Goal: Task Accomplishment & Management: Manage account settings

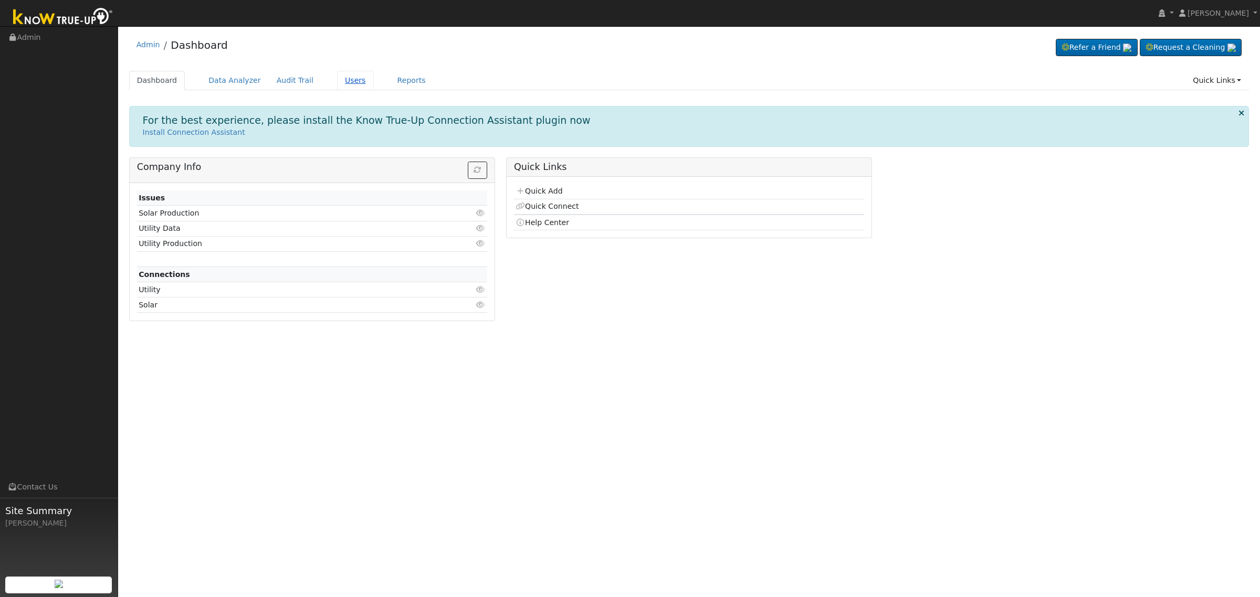
click at [345, 80] on link "Users" at bounding box center [355, 80] width 37 height 19
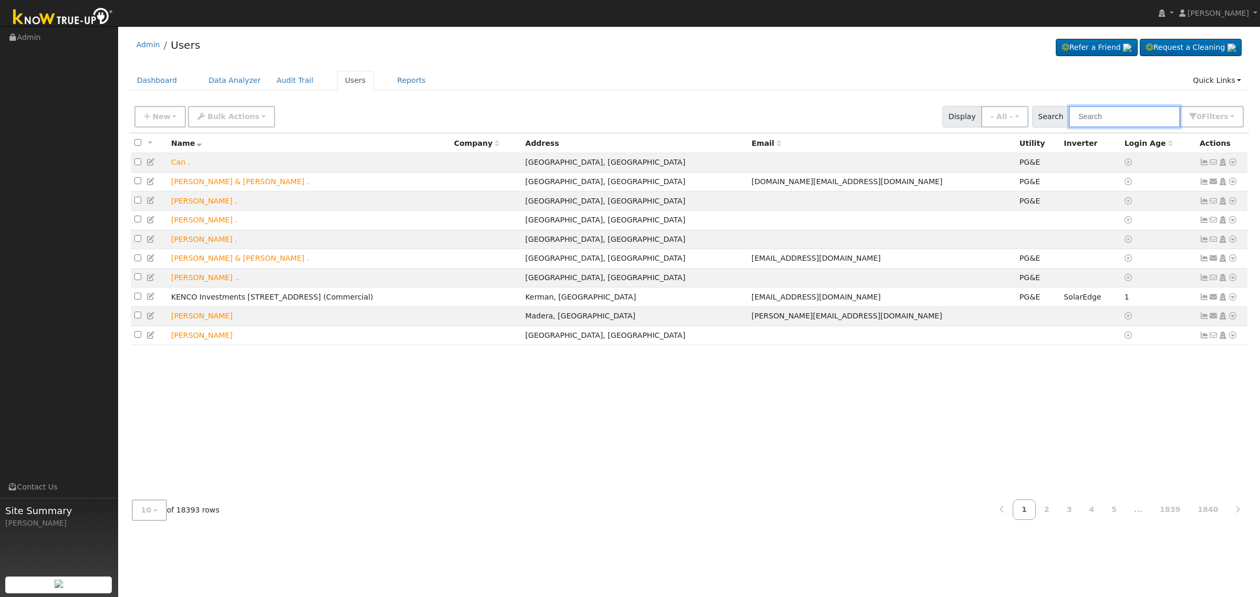
click at [1129, 124] on input "text" at bounding box center [1124, 117] width 111 height 22
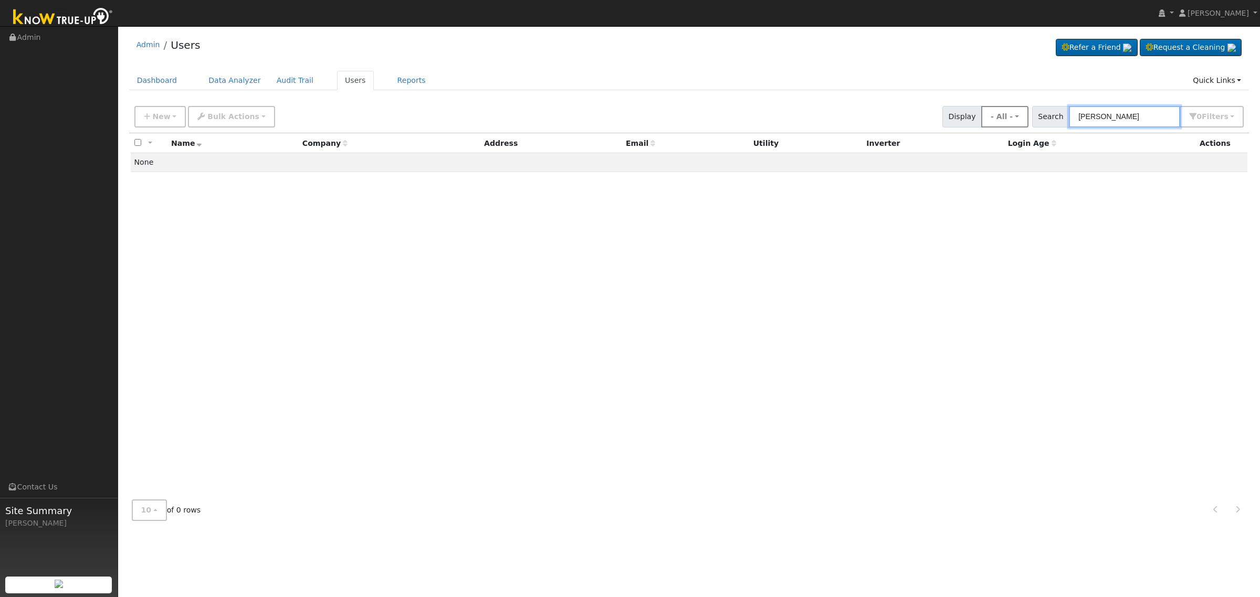
drag, startPoint x: 1101, startPoint y: 119, endPoint x: 1000, endPoint y: 119, distance: 100.2
click at [1000, 119] on div "New Add User Quick Add Quick Connect Quick Convert Lead Bulk Actions Send Email…" at bounding box center [688, 114] width 1113 height 25
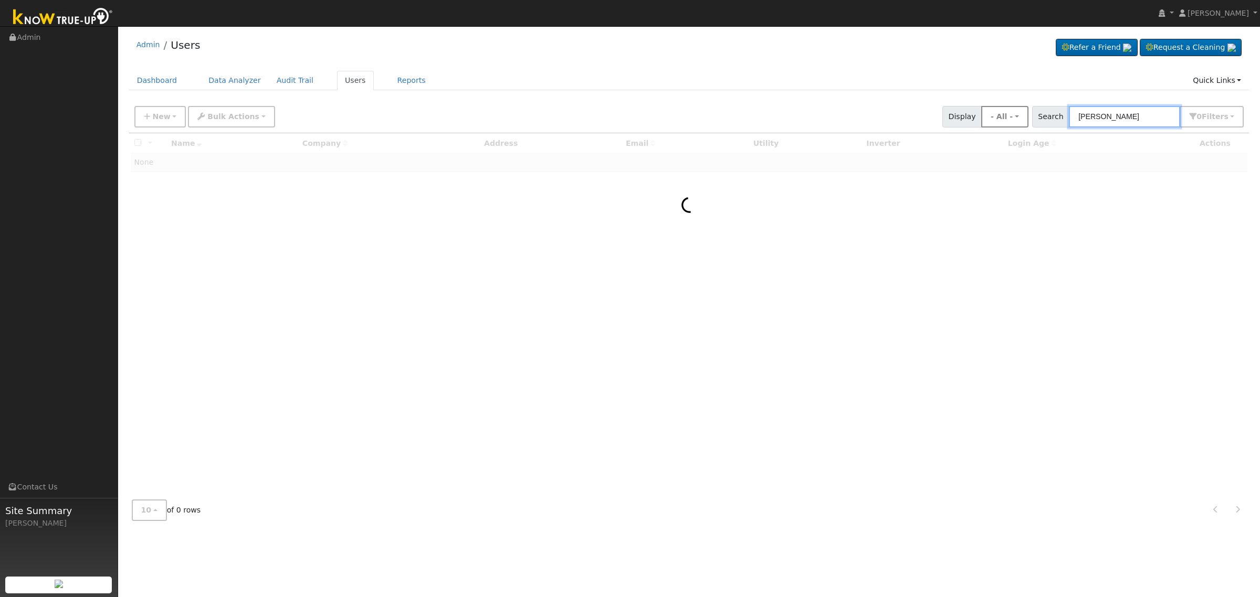
type input "stutzman"
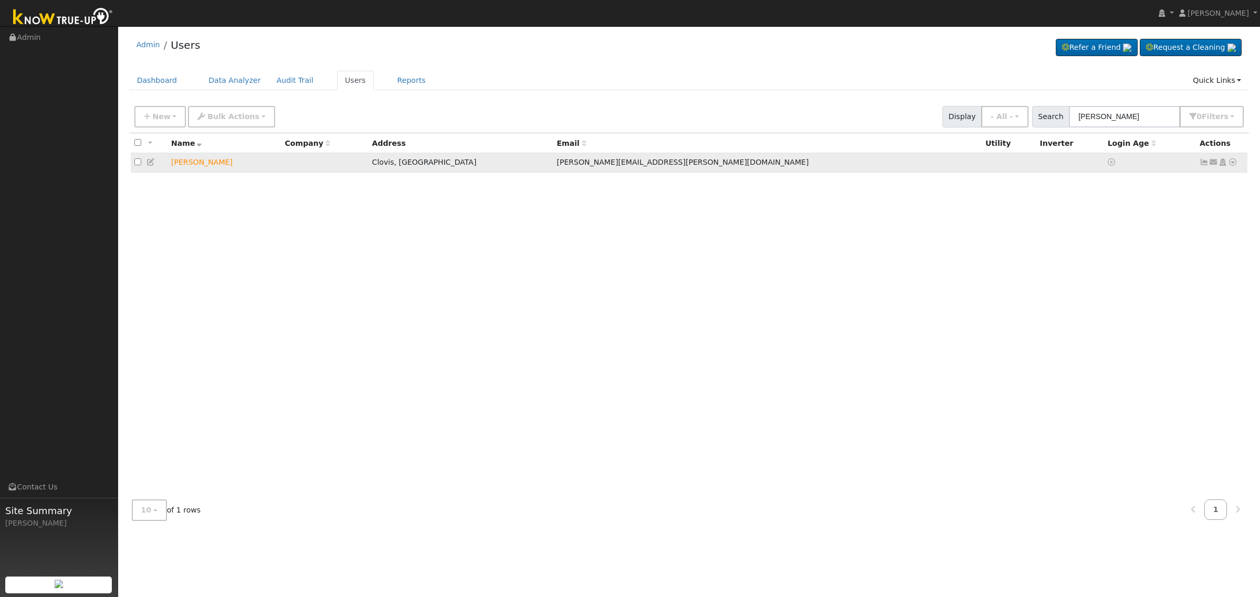
click at [1223, 161] on icon at bounding box center [1222, 161] width 9 height 7
